Goal: Use online tool/utility: Utilize a website feature to perform a specific function

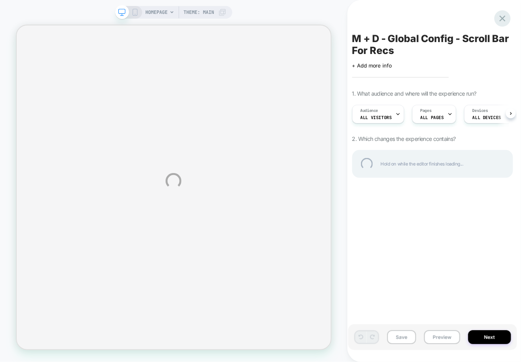
click at [501, 16] on div at bounding box center [503, 18] width 16 height 16
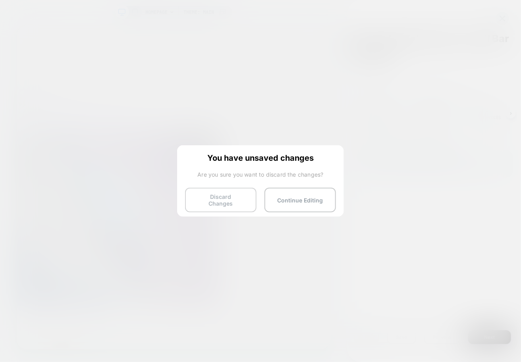
click at [239, 195] on button "Discard Changes" at bounding box center [221, 200] width 72 height 25
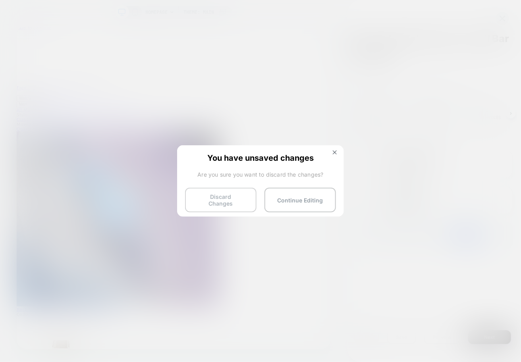
scroll to position [0, 0]
click at [225, 195] on button "Discard Changes" at bounding box center [221, 200] width 72 height 25
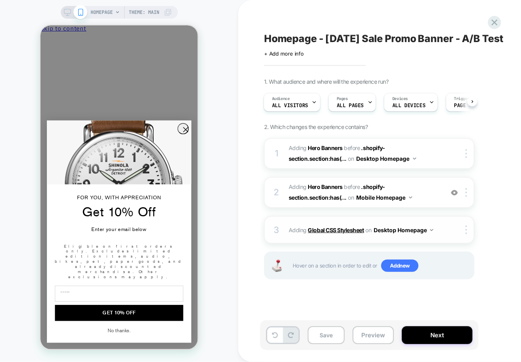
click at [320, 232] on b "Global CSS Stylesheet" at bounding box center [336, 230] width 56 height 7
drag, startPoint x: 67, startPoint y: 13, endPoint x: 139, endPoint y: 37, distance: 75.4
click at [67, 13] on icon at bounding box center [67, 12] width 7 height 7
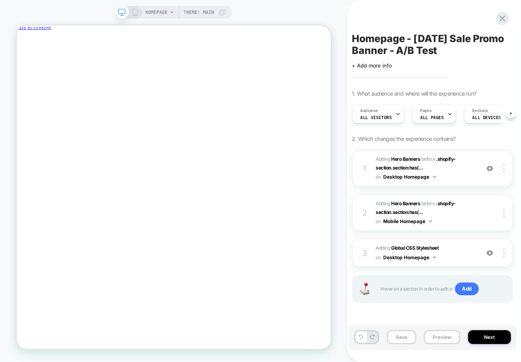
scroll to position [0, 0]
click at [0, 0] on b "Global CSS Stylesheet" at bounding box center [0, 0] width 0 height 0
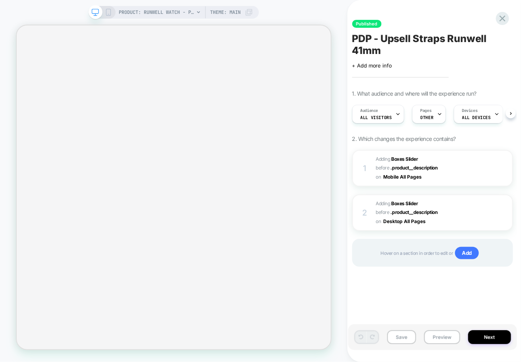
scroll to position [0, 0]
